Goal: Navigation & Orientation: Find specific page/section

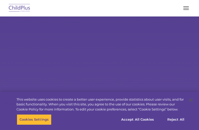
select select "MEDIUM"
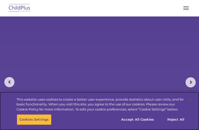
scroll to position [701, 0]
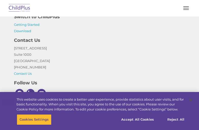
click at [175, 120] on button "Reject All" at bounding box center [176, 119] width 32 height 11
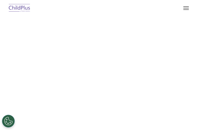
select select "MEDIUM"
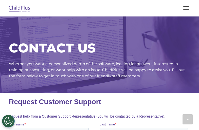
scroll to position [397, 0]
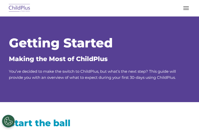
scroll to position [1158, 0]
